Goal: Task Accomplishment & Management: Manage account settings

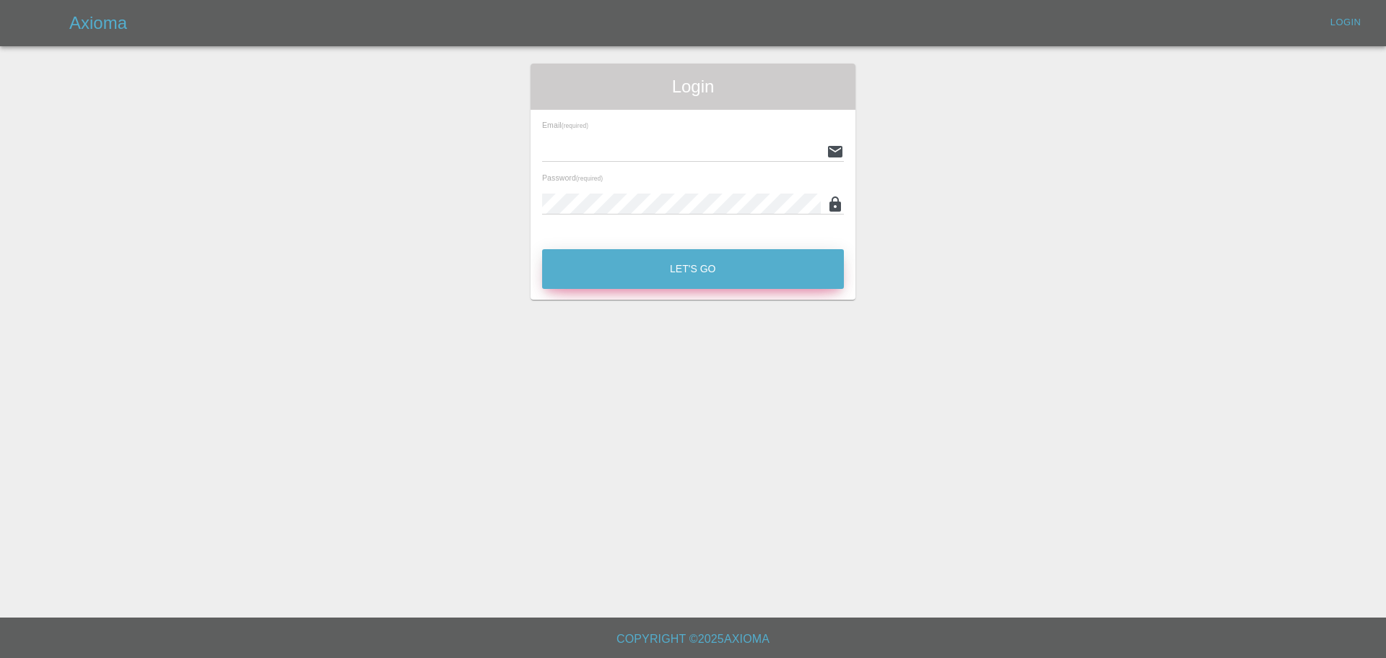
type input "[EMAIL_ADDRESS][DOMAIN_NAME]"
click at [683, 271] on button "Let's Go" at bounding box center [693, 269] width 302 height 40
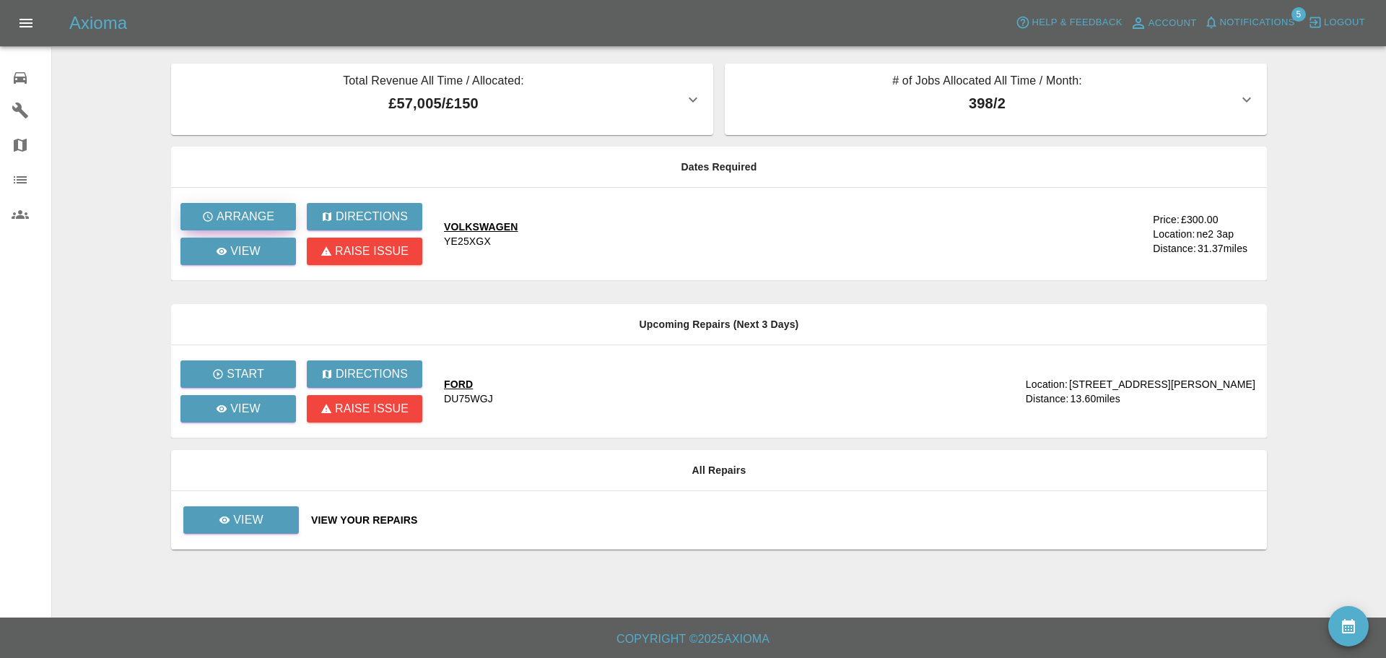
click at [254, 209] on p "Arrange" at bounding box center [246, 216] width 58 height 17
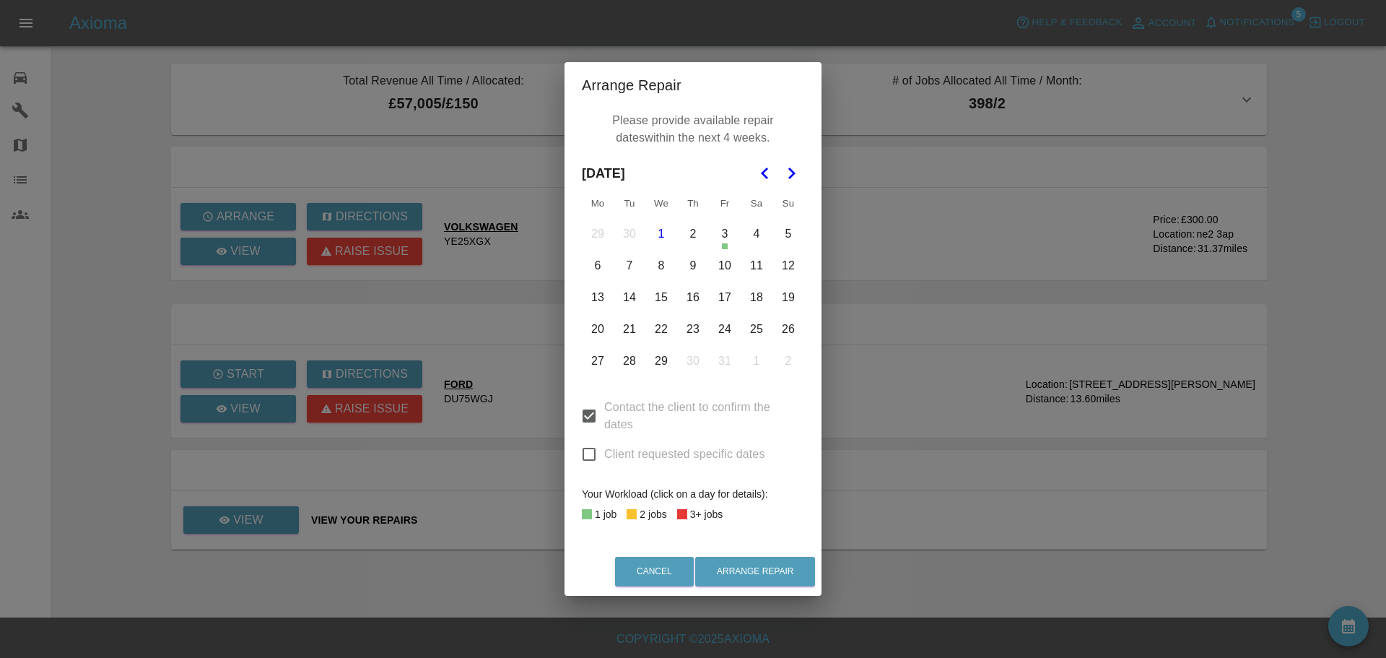
click at [488, 188] on div "Arrange Repair Please provide available repair dates within the next 4 weeks. […" at bounding box center [693, 329] width 1386 height 658
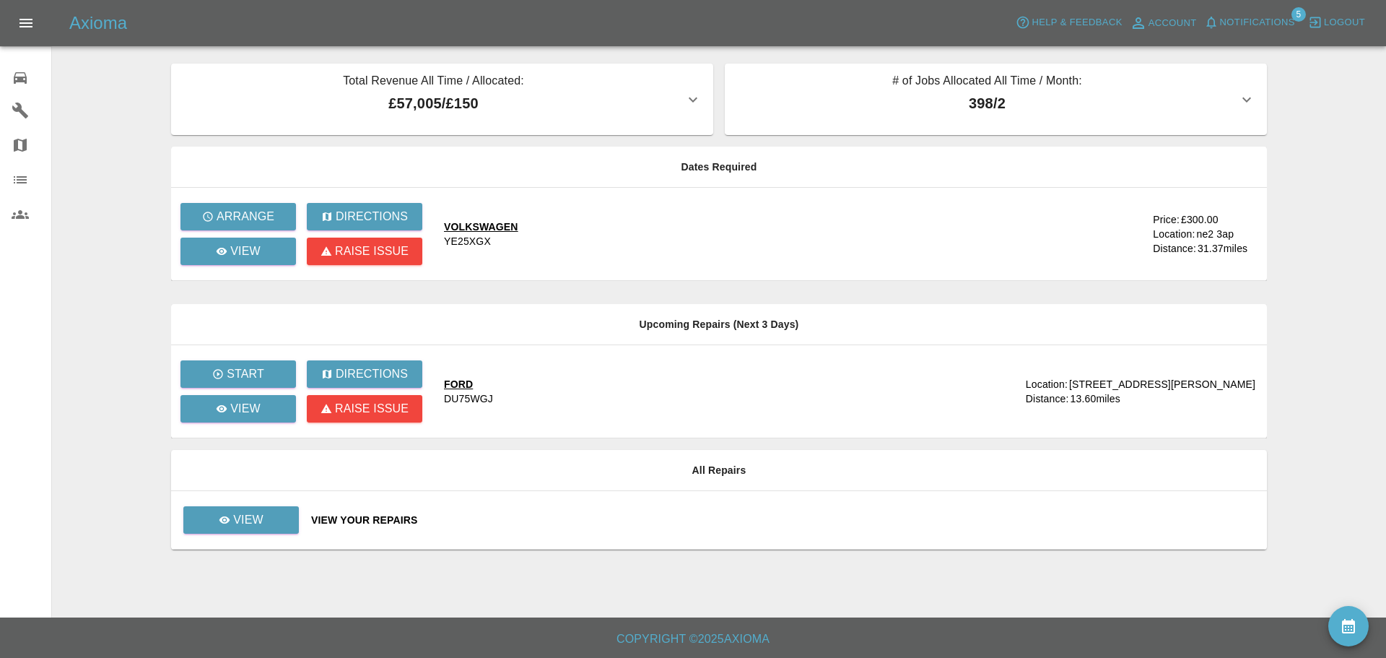
click at [490, 230] on div "VOLKSWAGEN" at bounding box center [481, 227] width 74 height 14
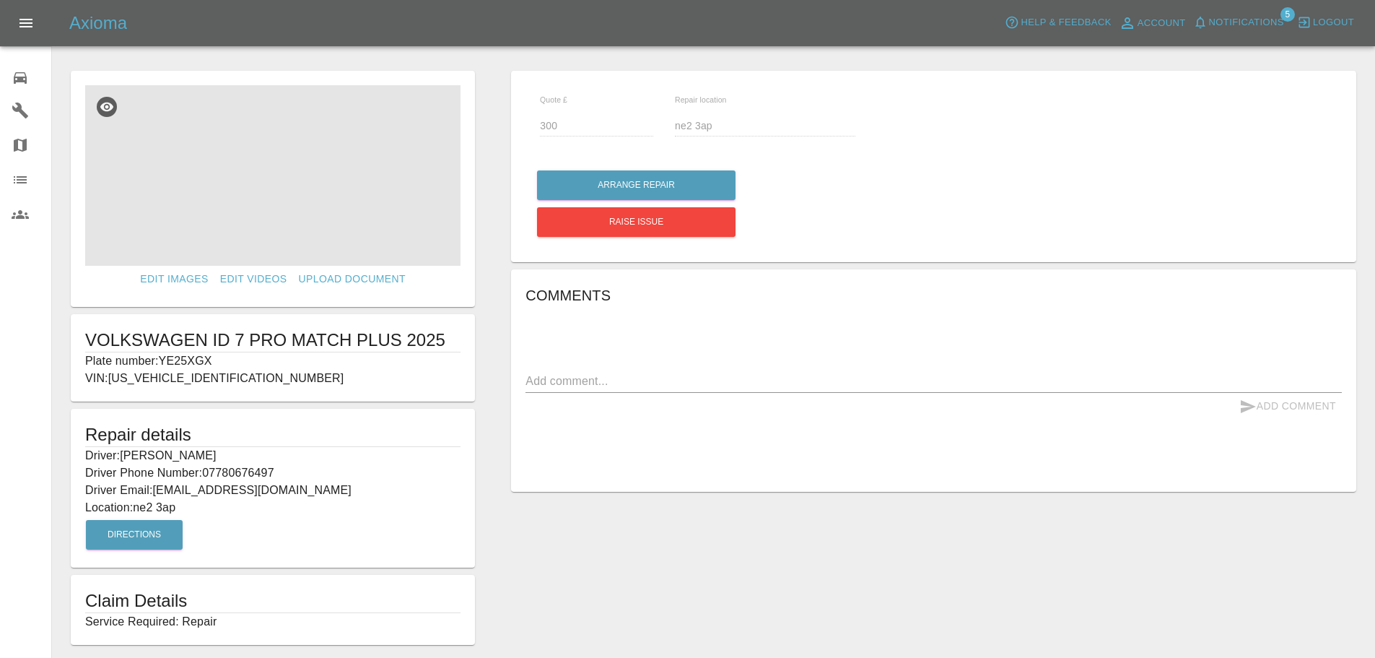
click at [281, 180] on img at bounding box center [272, 175] width 375 height 181
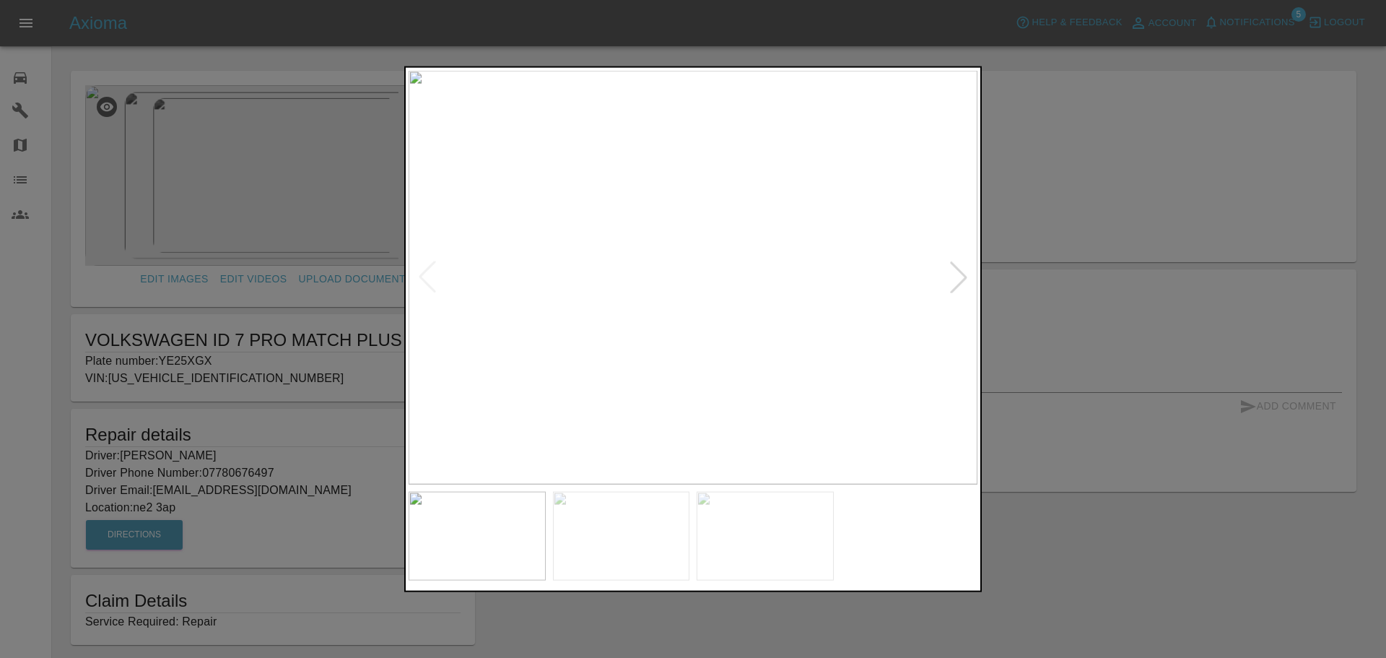
click at [613, 544] on img at bounding box center [621, 536] width 137 height 89
click at [768, 547] on img at bounding box center [765, 536] width 137 height 89
click at [515, 532] on img at bounding box center [477, 536] width 137 height 89
click at [1130, 121] on div at bounding box center [693, 329] width 1386 height 658
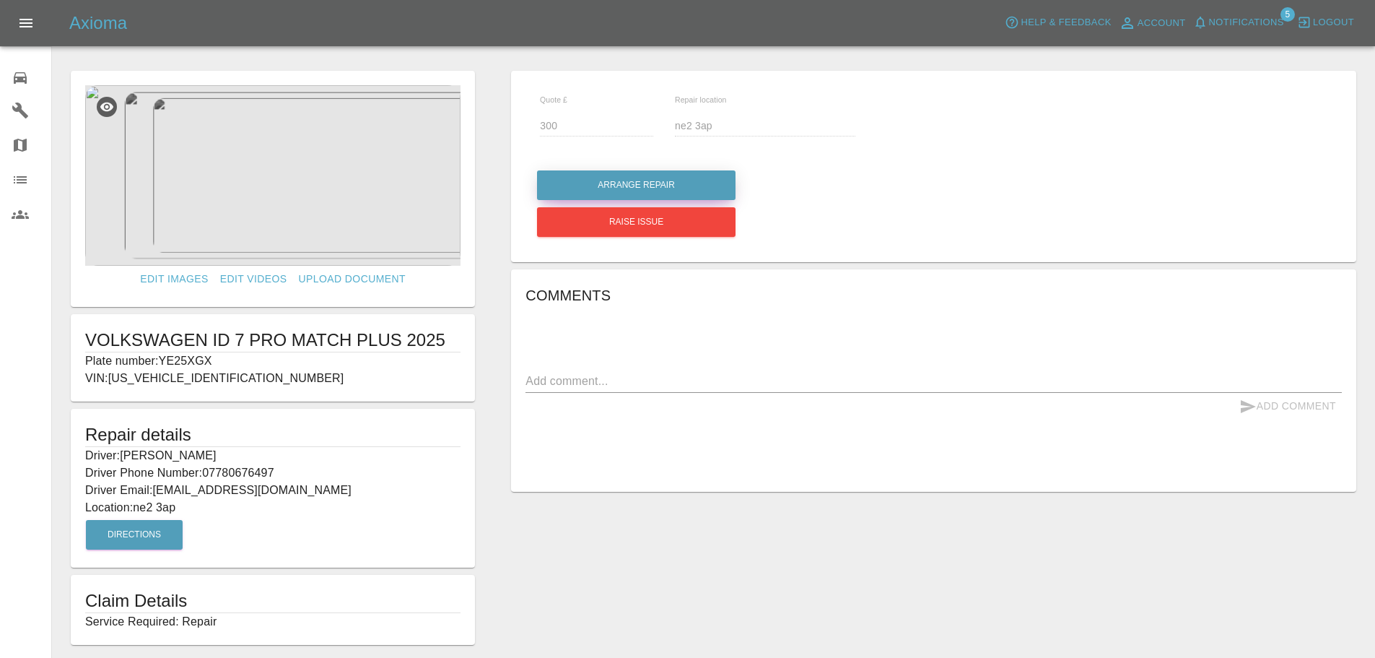
click at [629, 180] on button "Arrange Repair" at bounding box center [636, 185] width 199 height 30
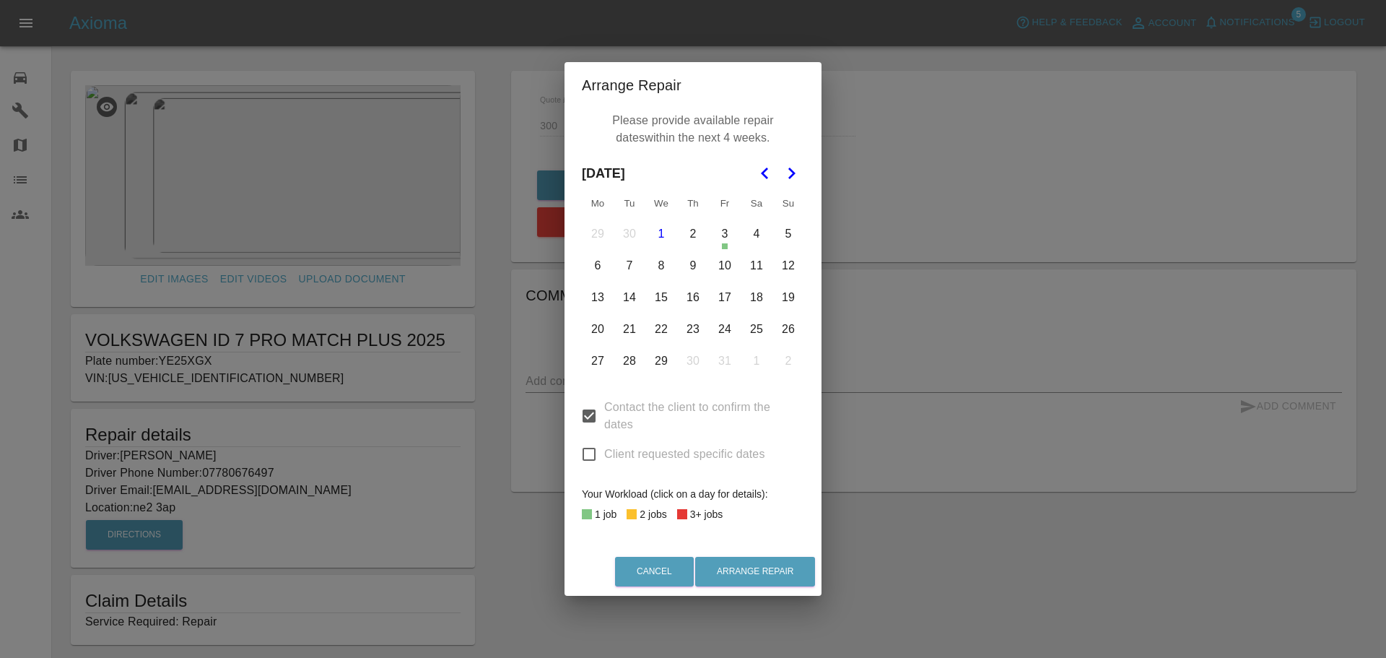
click at [661, 266] on button "8" at bounding box center [661, 266] width 30 height 30
click at [663, 296] on button "15" at bounding box center [661, 297] width 30 height 30
click at [667, 329] on button "22" at bounding box center [661, 329] width 30 height 30
click at [772, 567] on button "Arrange Repair" at bounding box center [755, 572] width 120 height 30
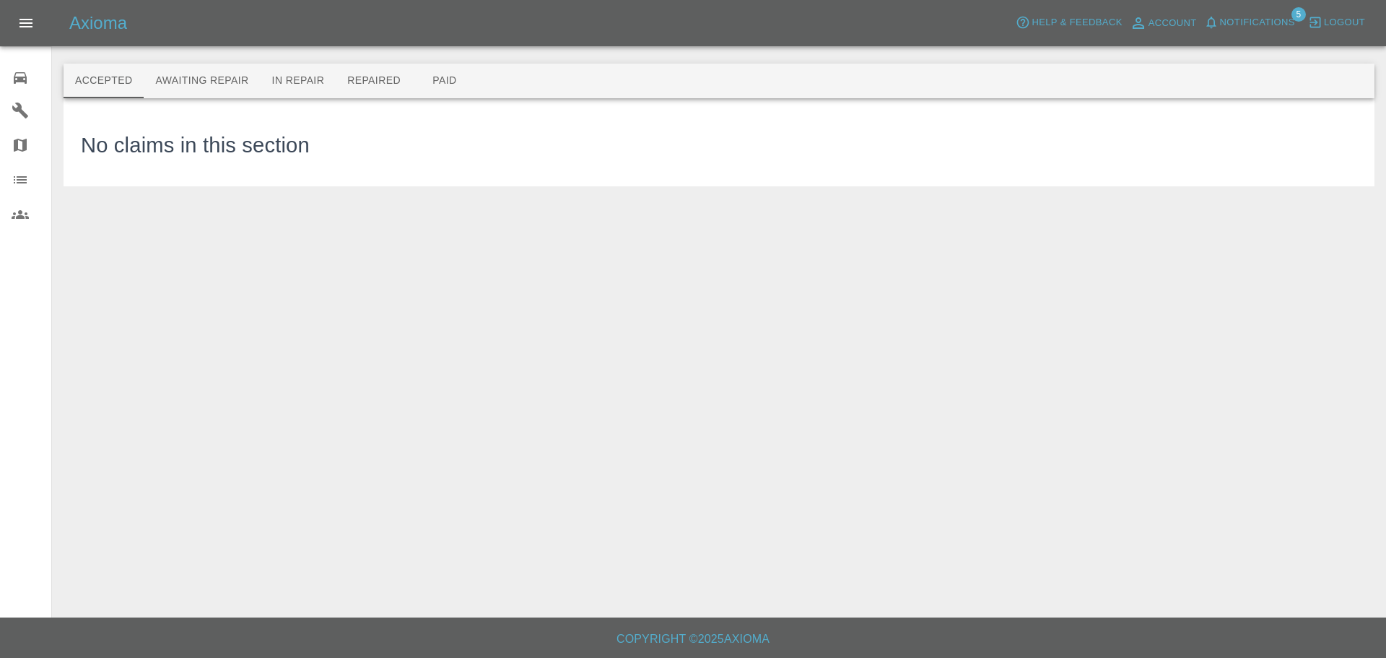
click at [17, 214] on icon at bounding box center [20, 214] width 17 height 17
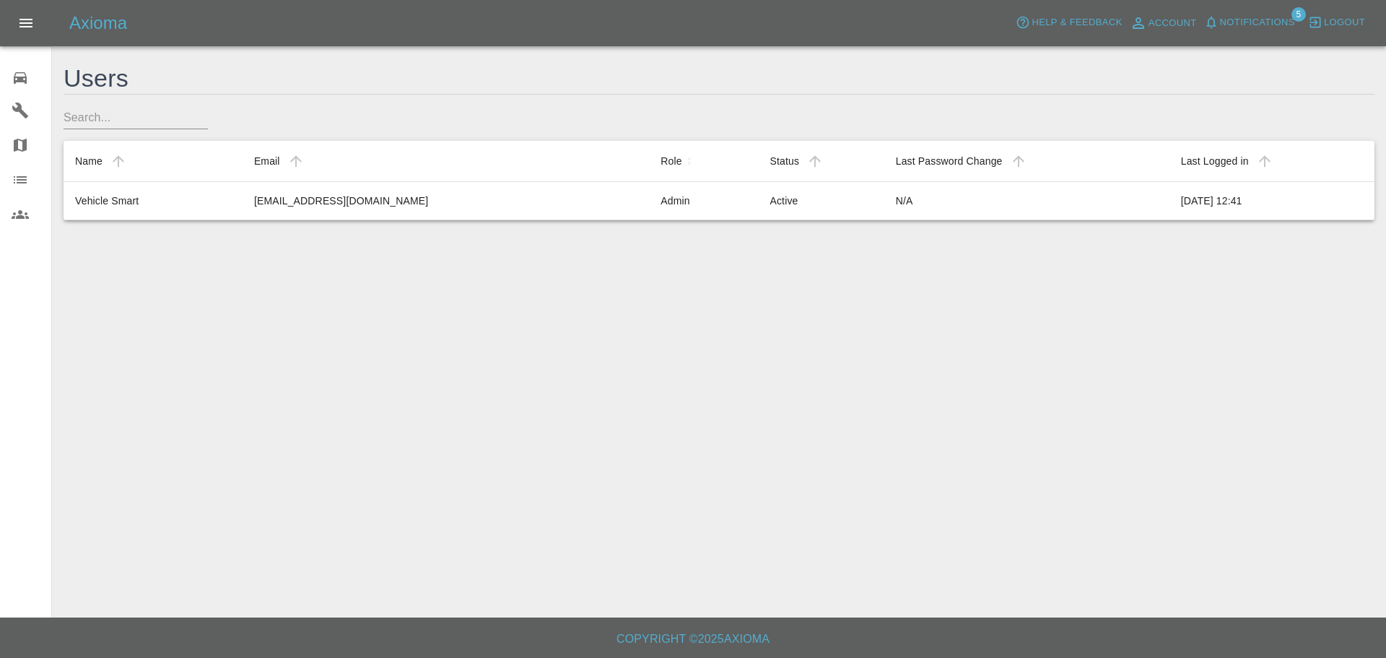
click at [25, 171] on icon at bounding box center [20, 179] width 17 height 17
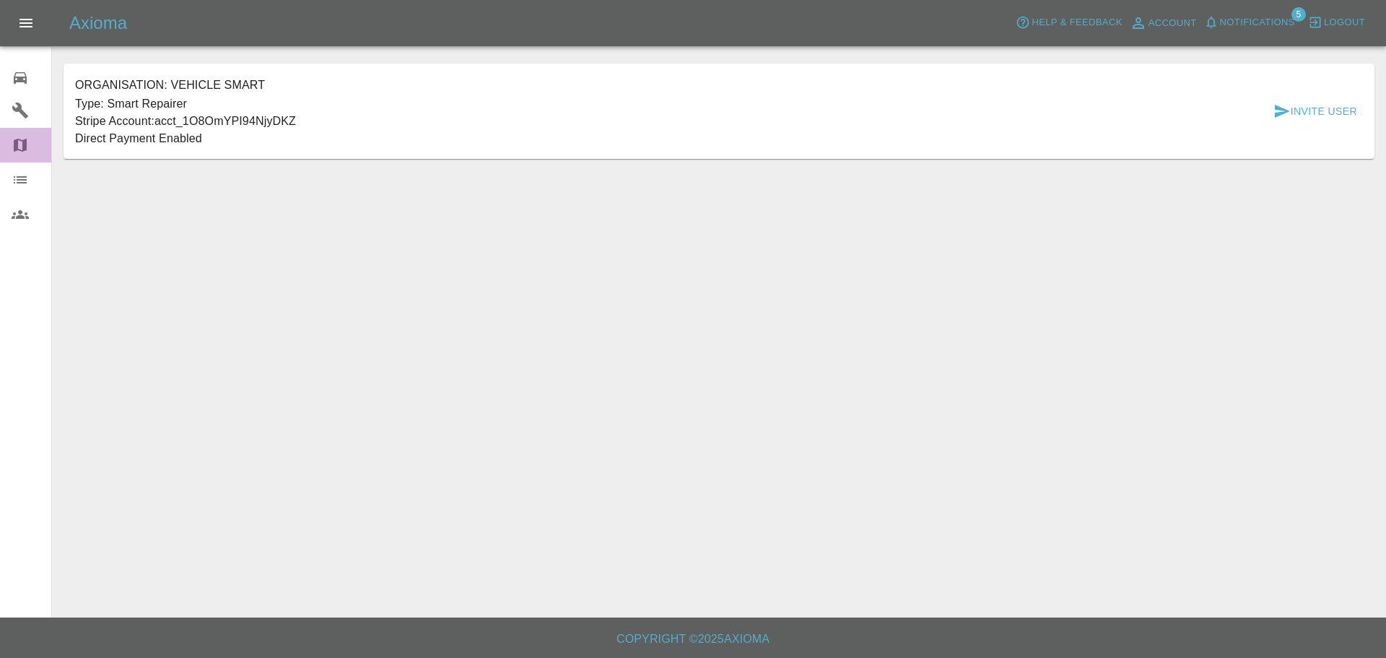
click at [21, 144] on icon at bounding box center [20, 144] width 17 height 17
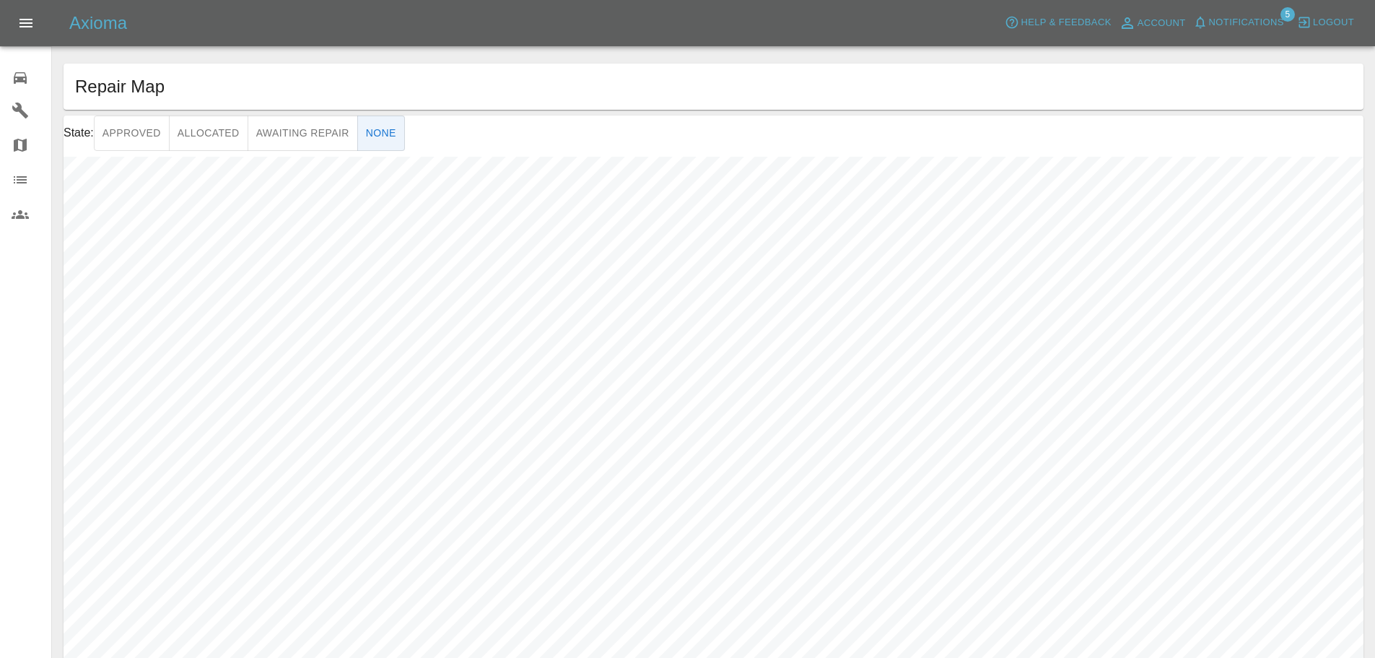
click at [22, 112] on icon at bounding box center [20, 111] width 16 height 16
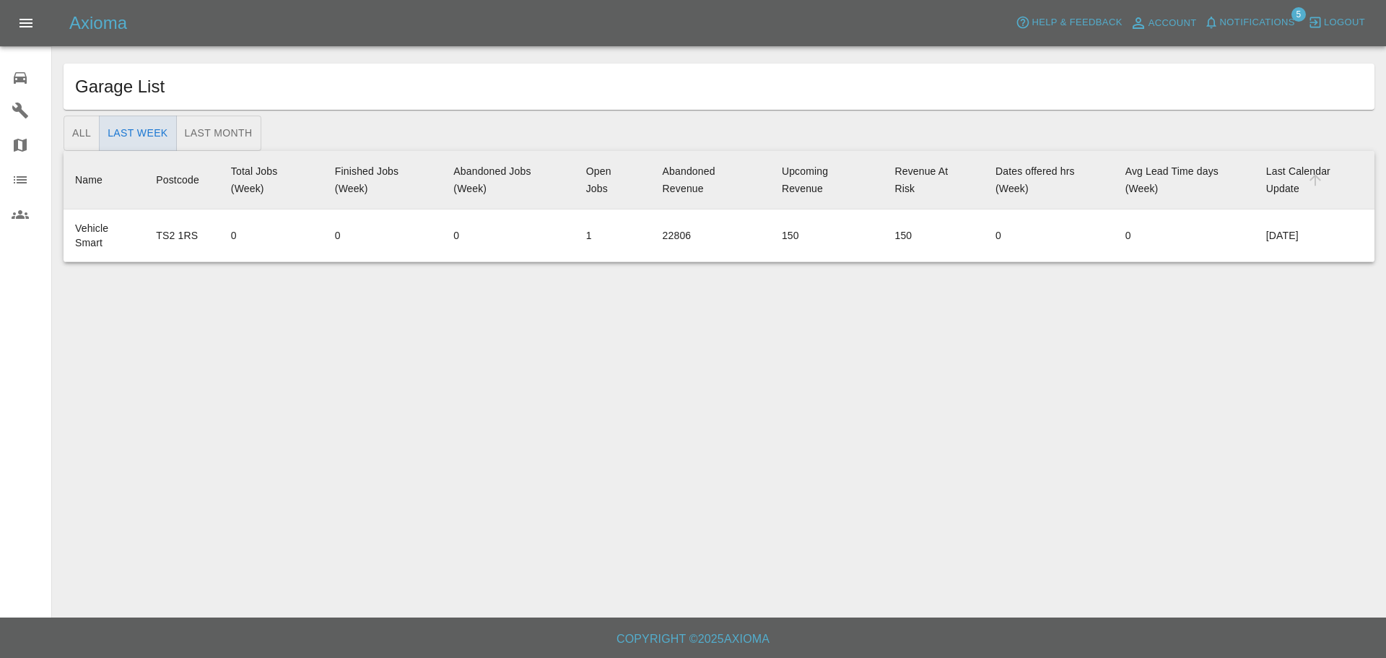
click at [25, 80] on icon at bounding box center [20, 78] width 13 height 12
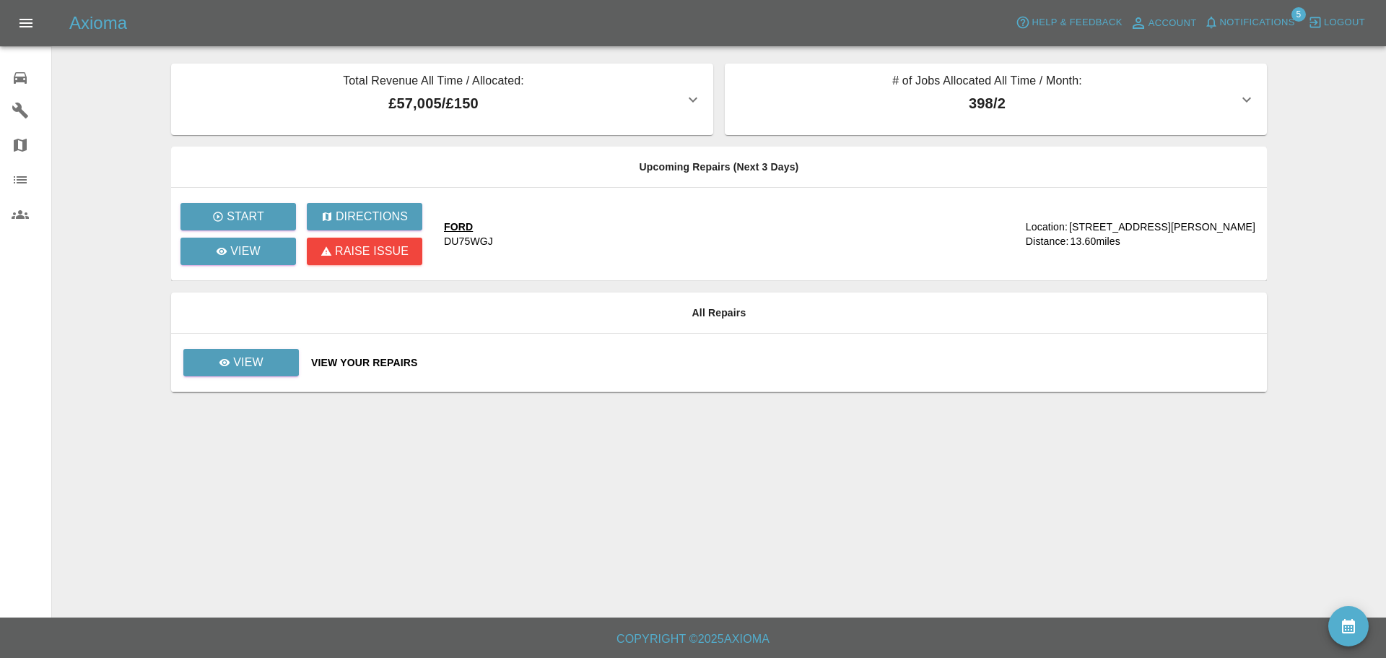
click at [28, 21] on icon "Open drawer" at bounding box center [25, 22] width 17 height 17
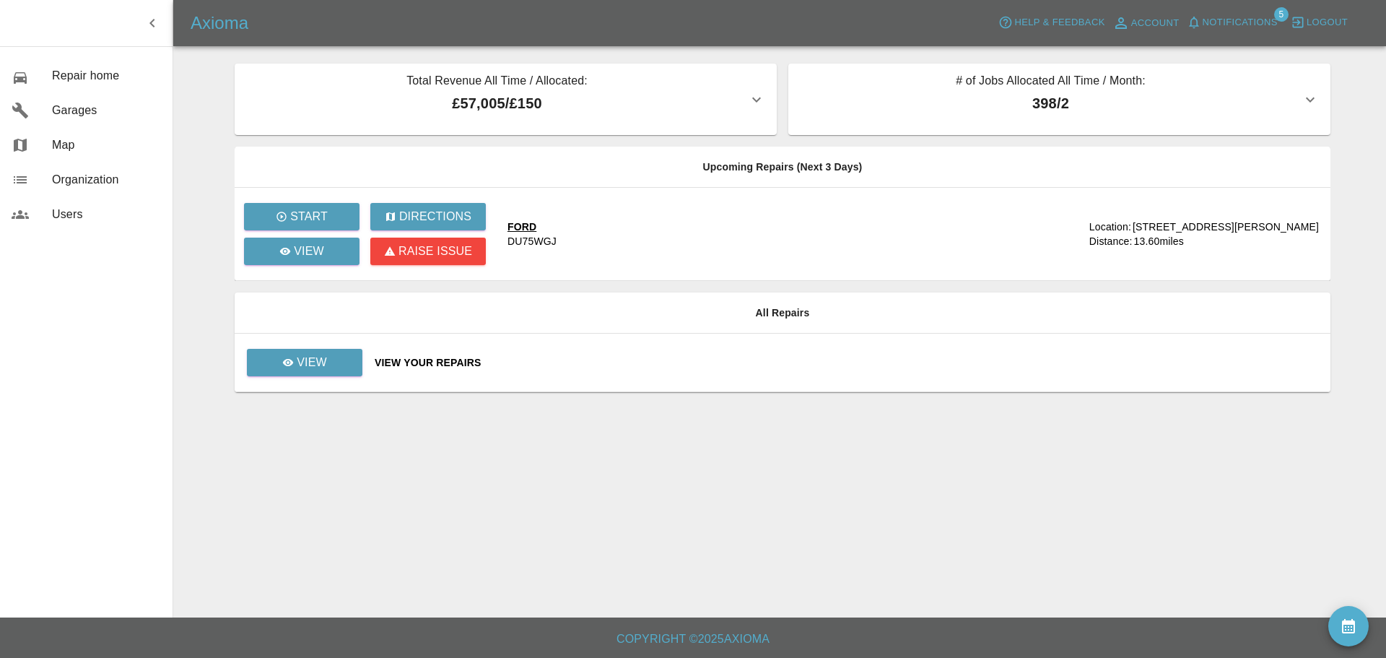
click at [1053, 17] on span "Help & Feedback" at bounding box center [1059, 22] width 90 height 17
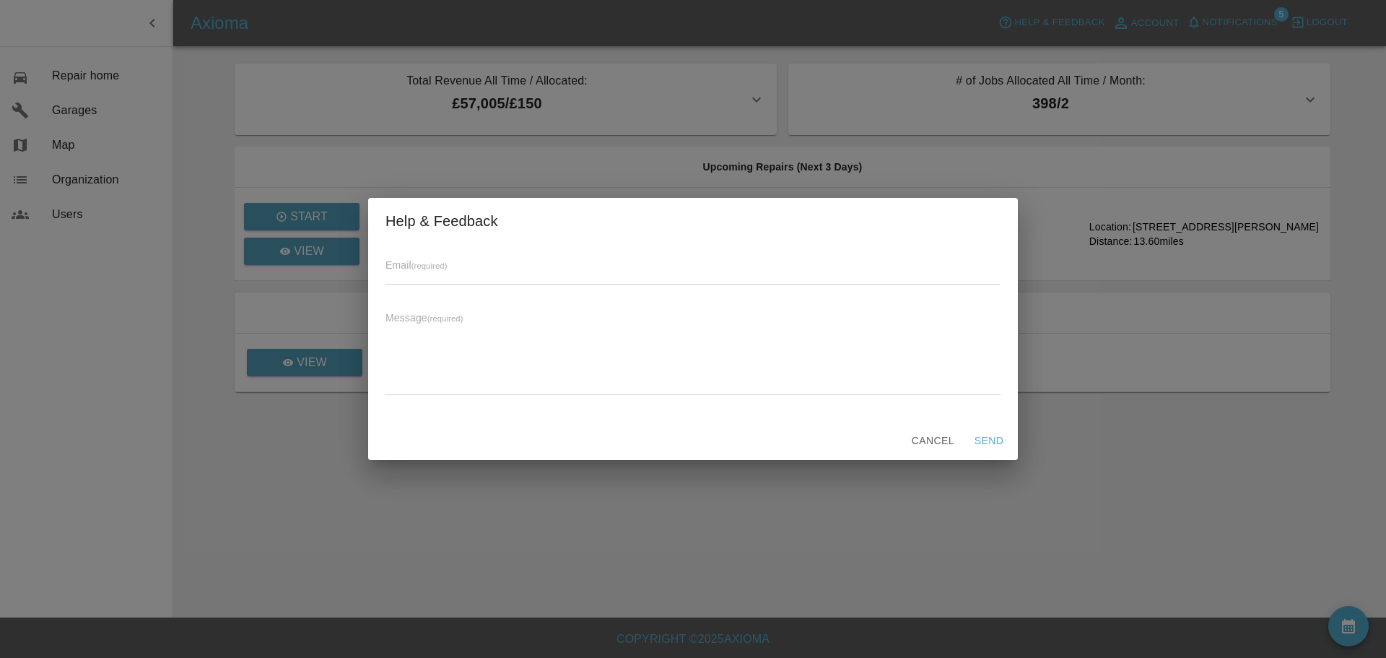
click at [913, 435] on button "Cancel" at bounding box center [933, 440] width 54 height 27
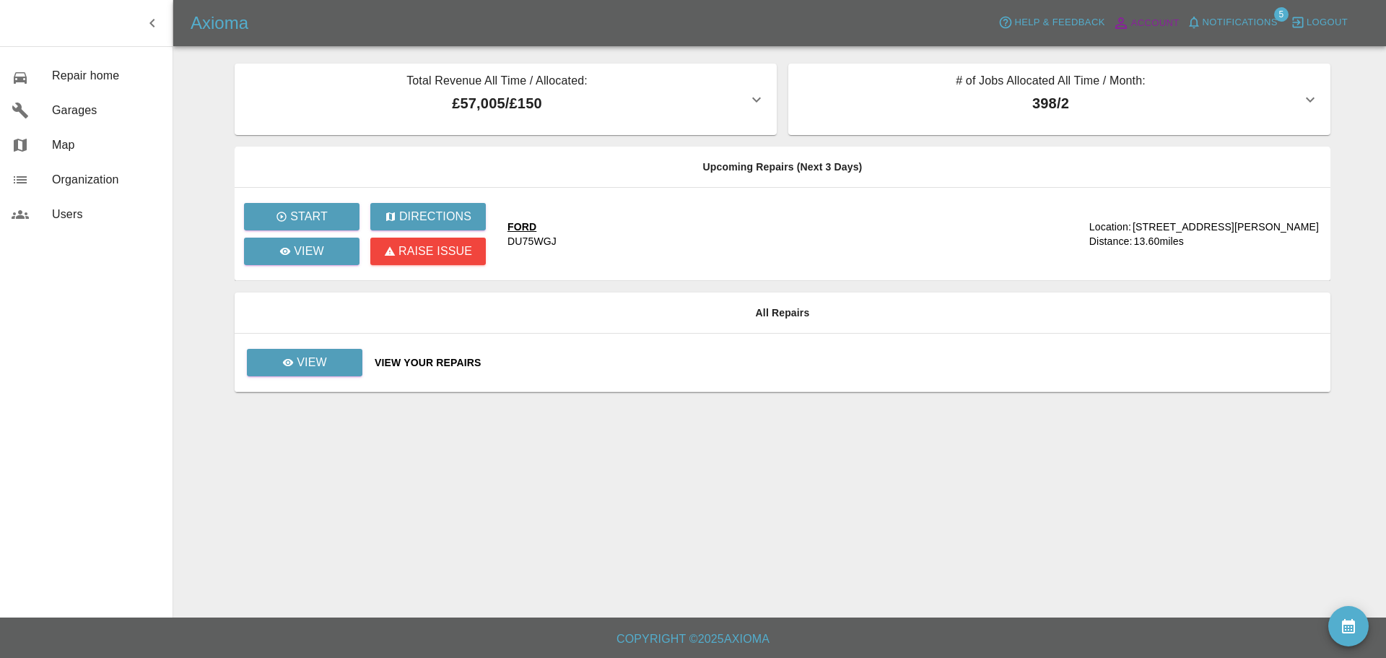
click at [1134, 21] on span "Account" at bounding box center [1155, 23] width 48 height 17
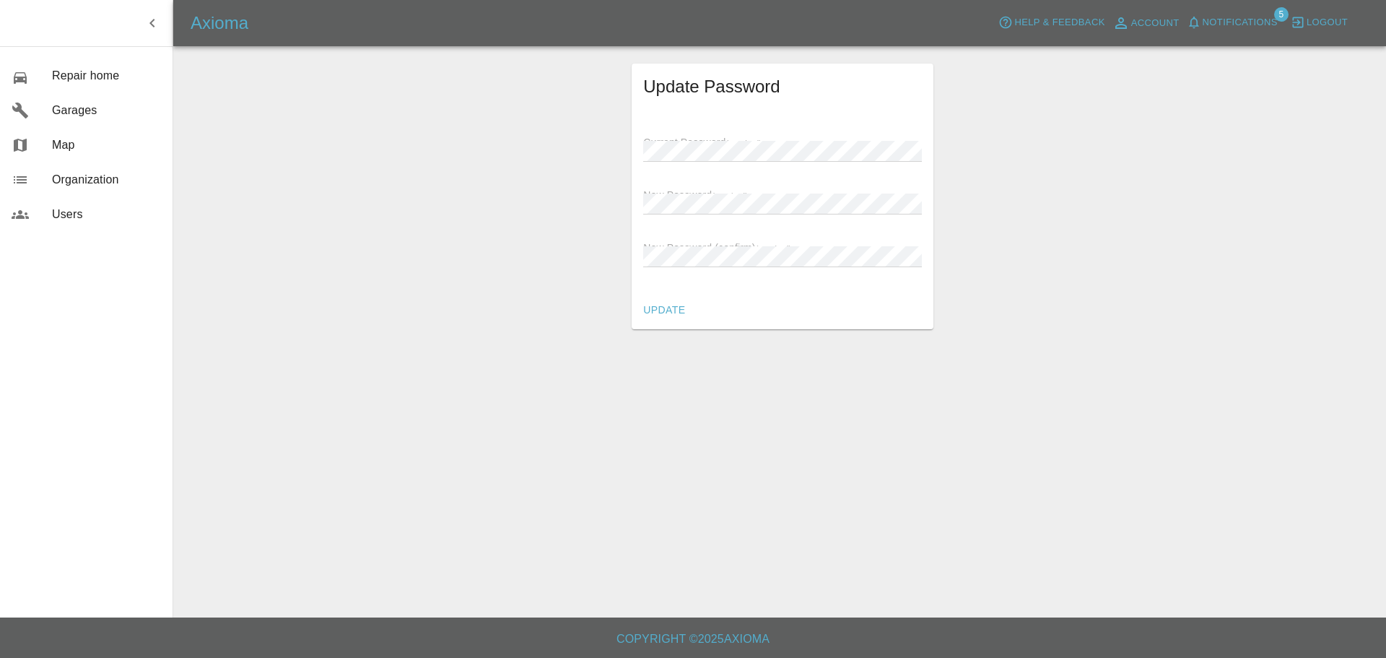
click at [1238, 27] on span "Notifications" at bounding box center [1240, 22] width 75 height 17
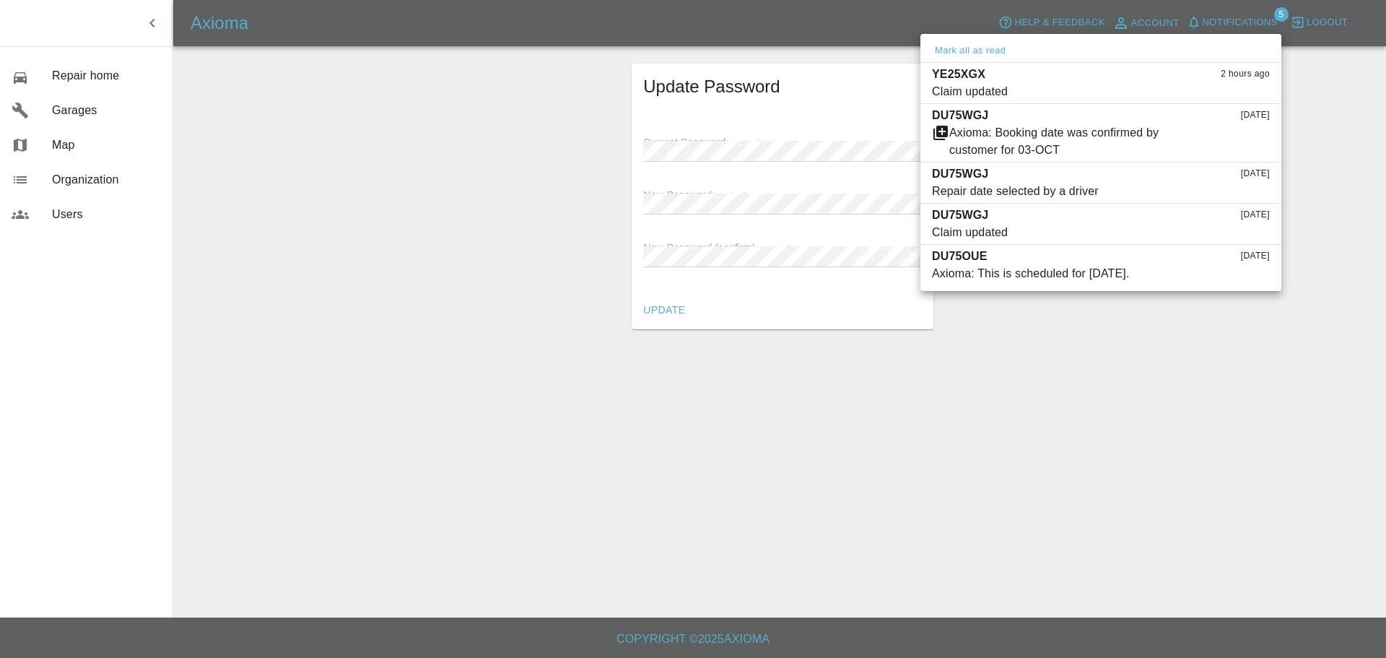
click at [21, 76] on div at bounding box center [693, 329] width 1386 height 658
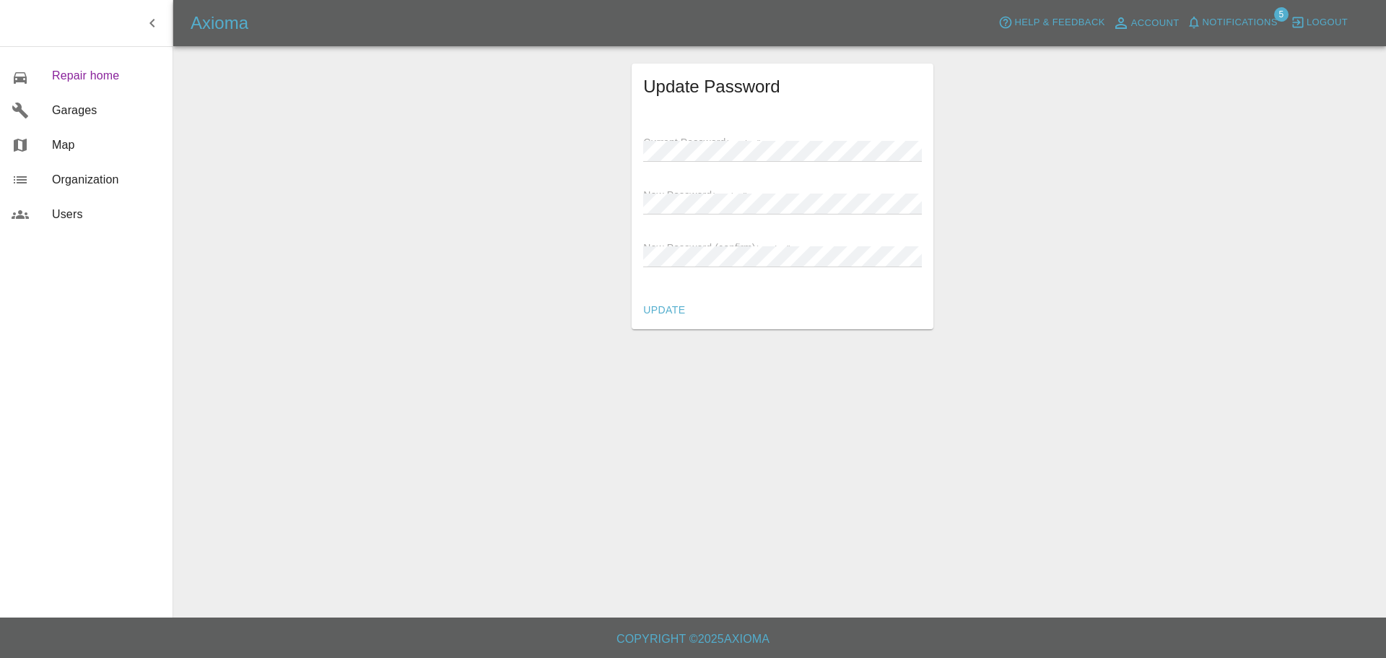
click at [77, 71] on span "Repair home" at bounding box center [106, 75] width 109 height 17
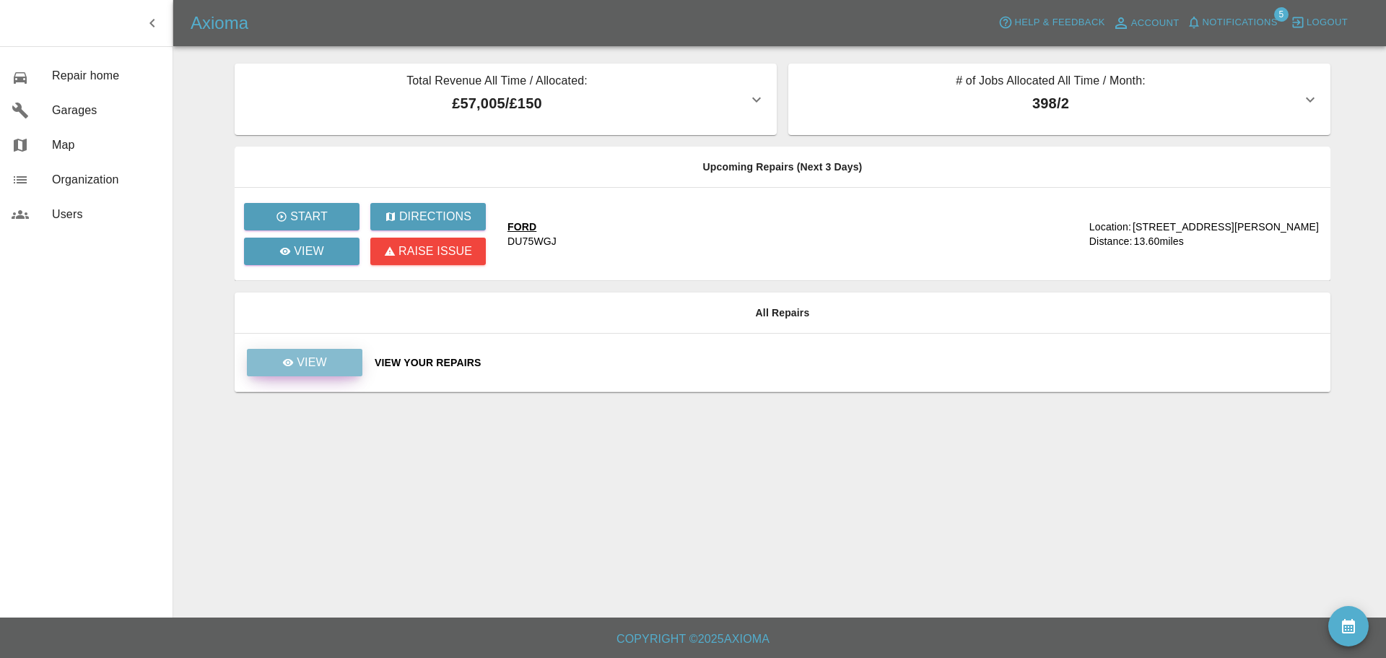
click at [326, 361] on p "View" at bounding box center [312, 362] width 30 height 17
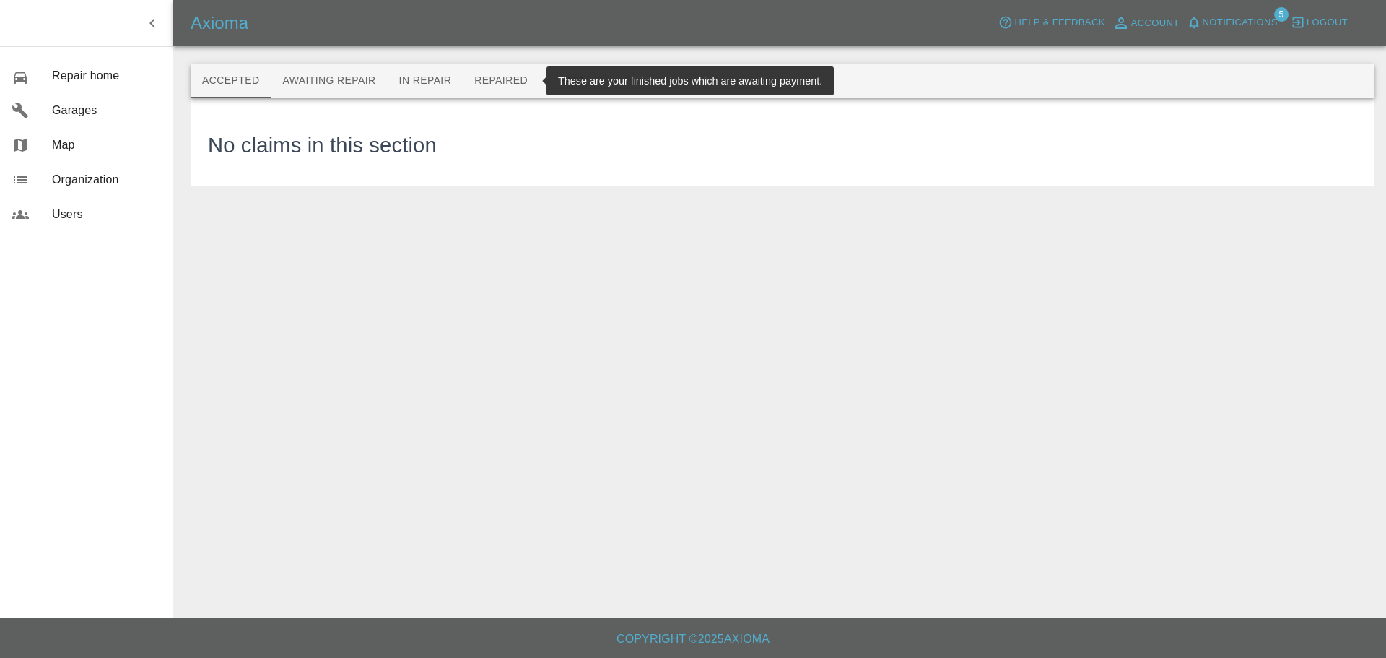
click at [513, 84] on button "Repaired" at bounding box center [501, 81] width 77 height 35
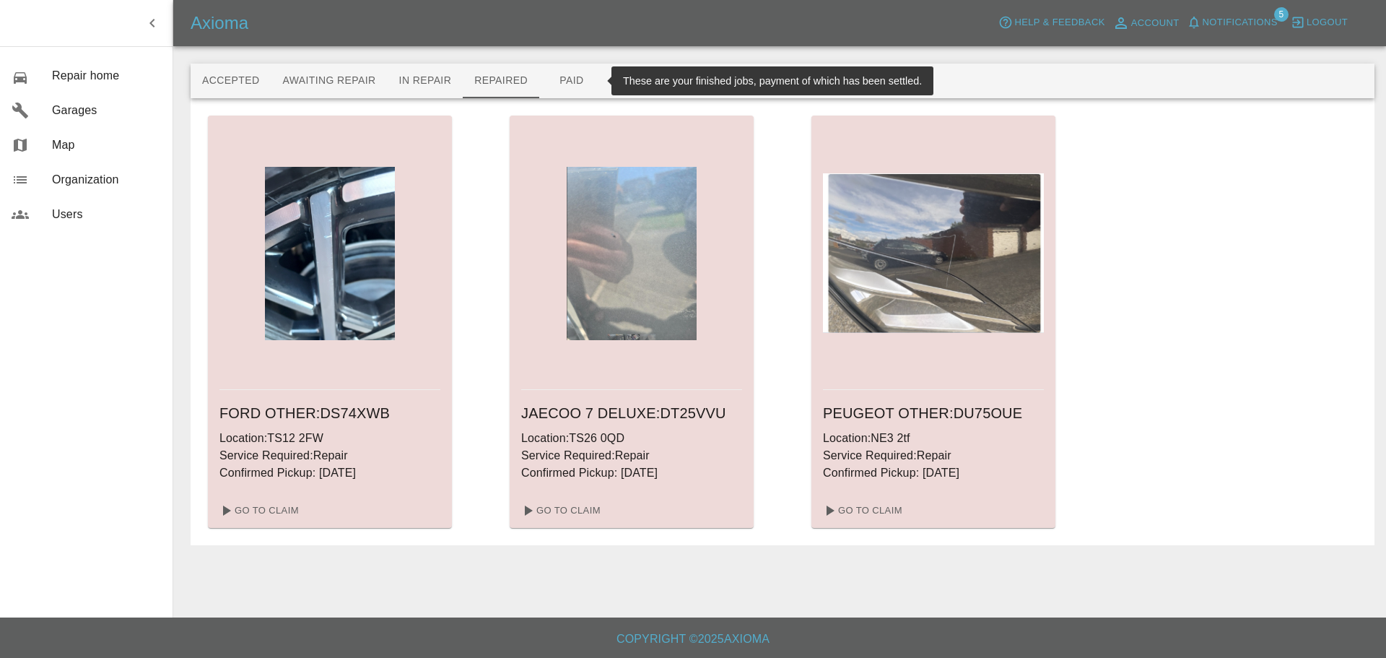
click at [572, 78] on button "Paid" at bounding box center [571, 81] width 65 height 35
